Goal: Information Seeking & Learning: Learn about a topic

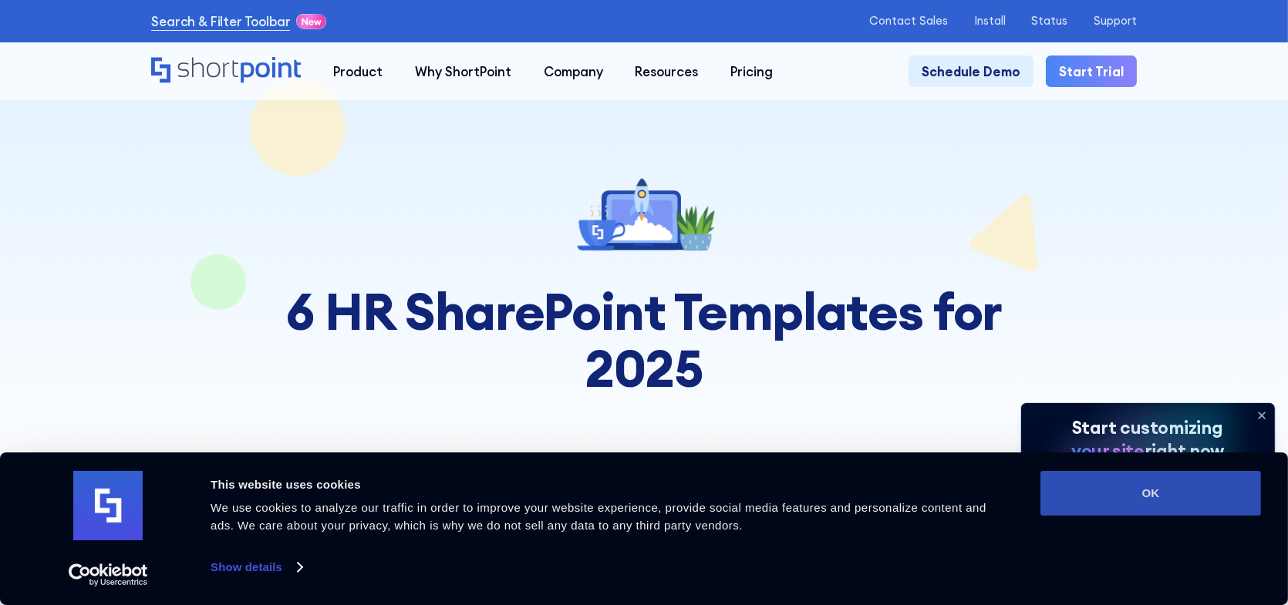
drag, startPoint x: 1167, startPoint y: 484, endPoint x: 1162, endPoint y: 476, distance: 9.7
click at [1167, 482] on button "OK" at bounding box center [1150, 493] width 221 height 45
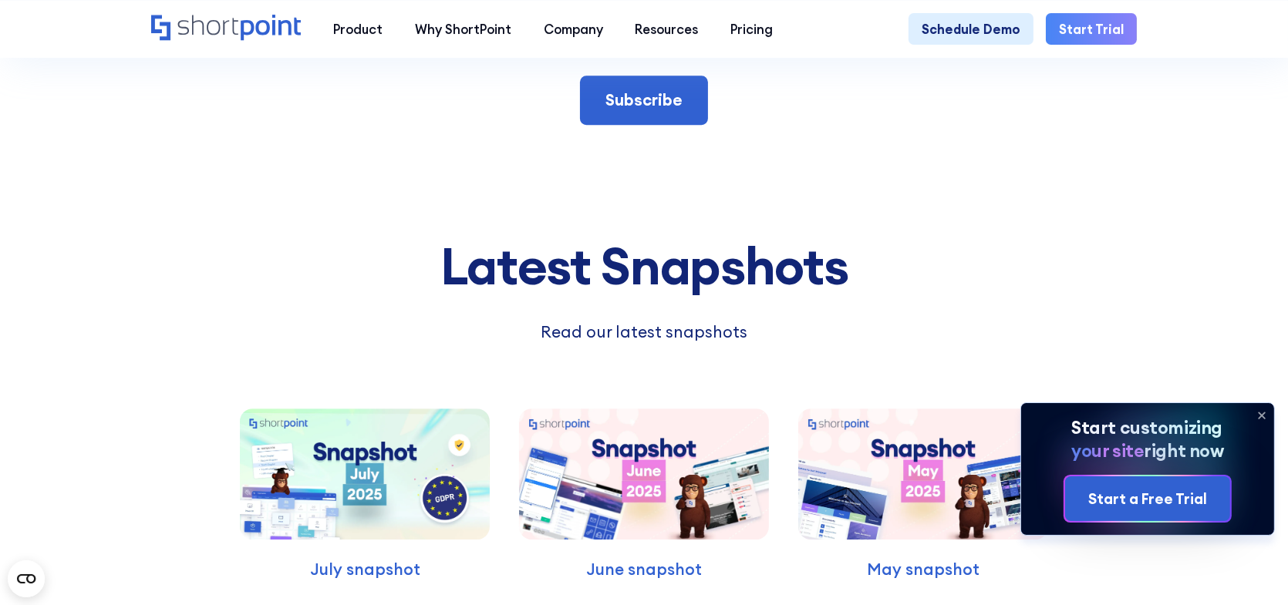
scroll to position [5166, 0]
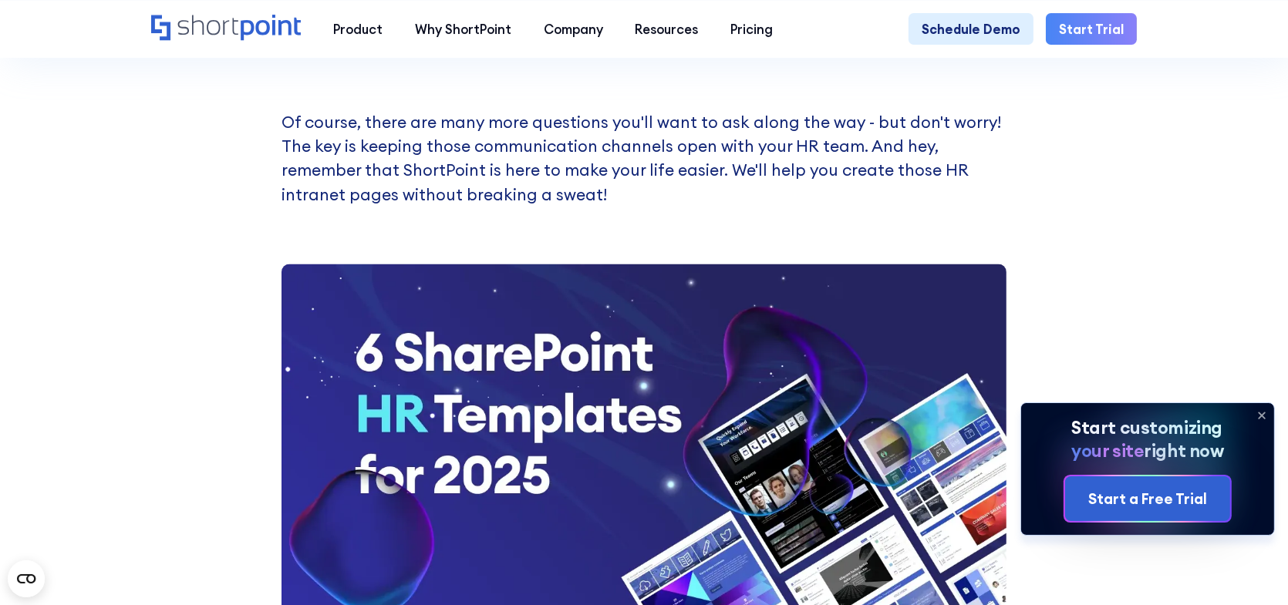
scroll to position [3208, 0]
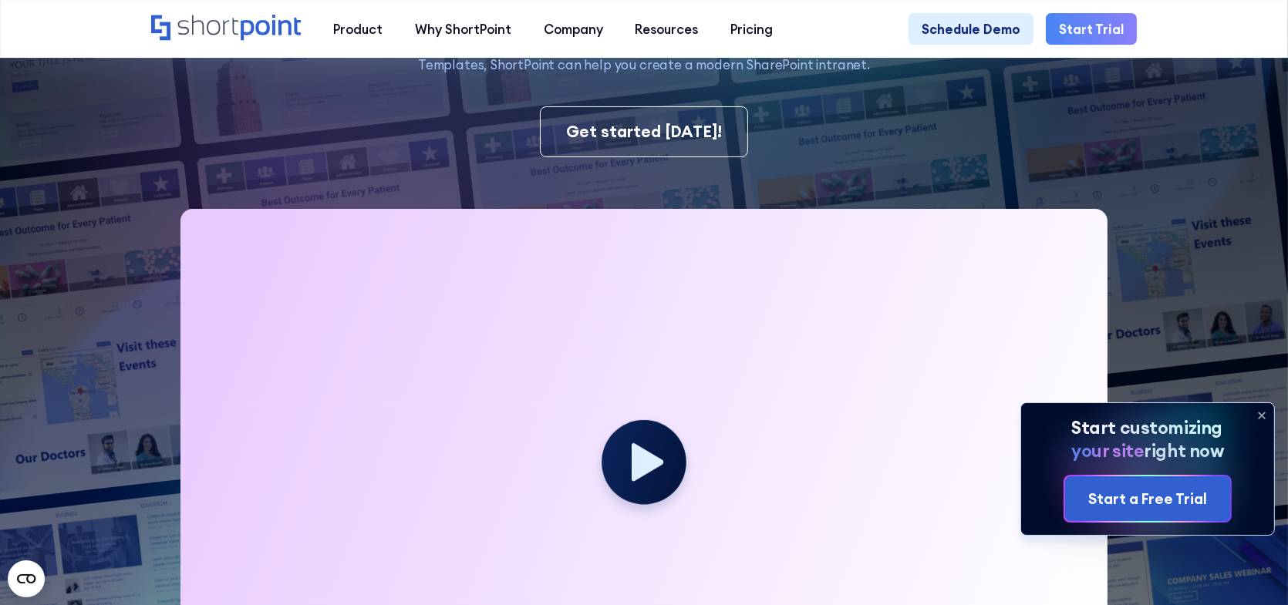
scroll to position [694, 0]
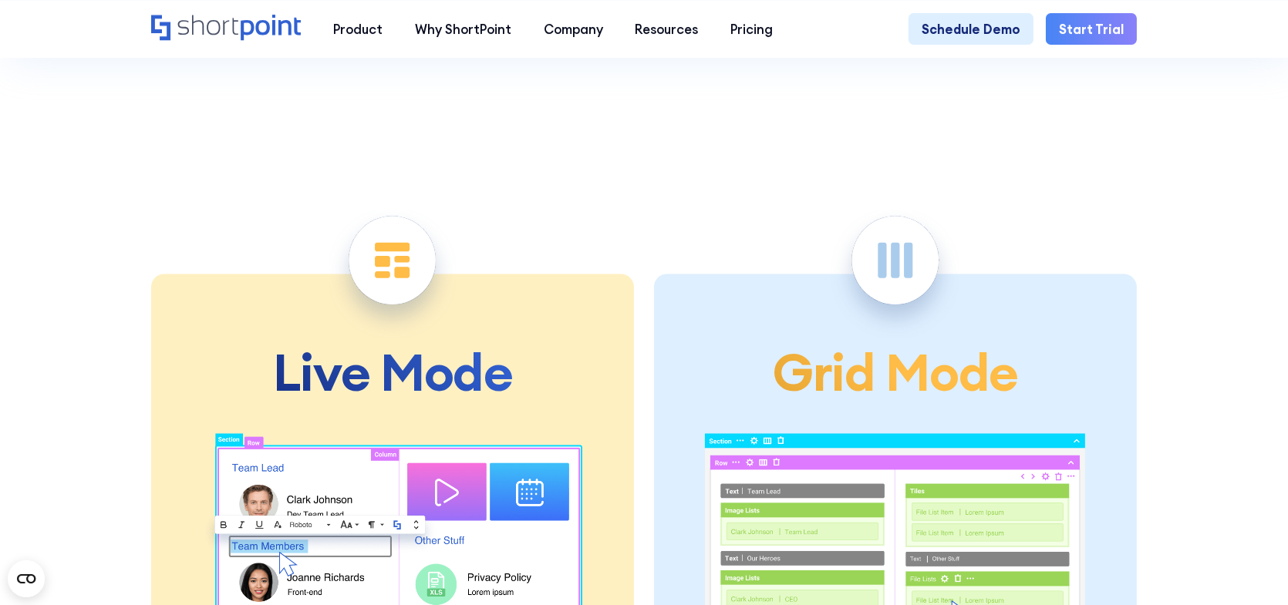
scroll to position [3470, 0]
